Goal: Navigation & Orientation: Find specific page/section

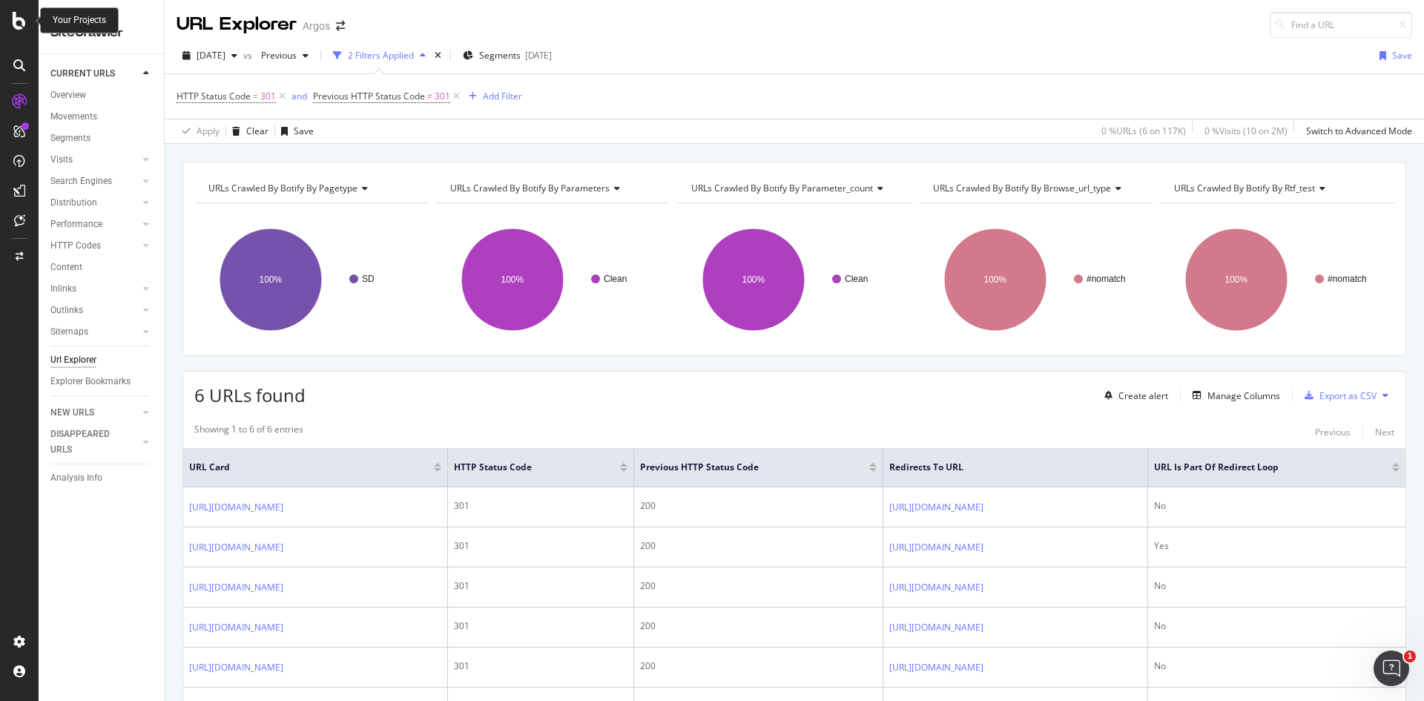
click at [18, 19] on icon at bounding box center [19, 21] width 13 height 18
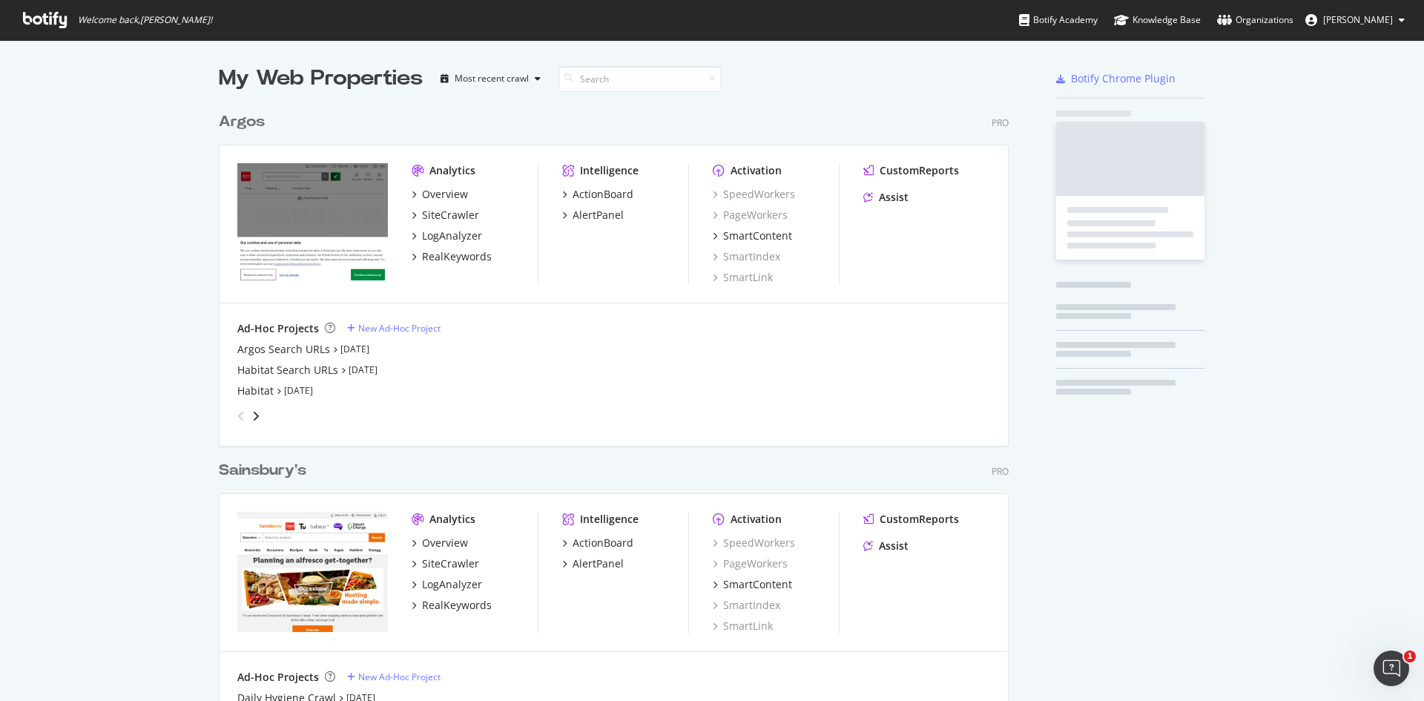
scroll to position [690, 1402]
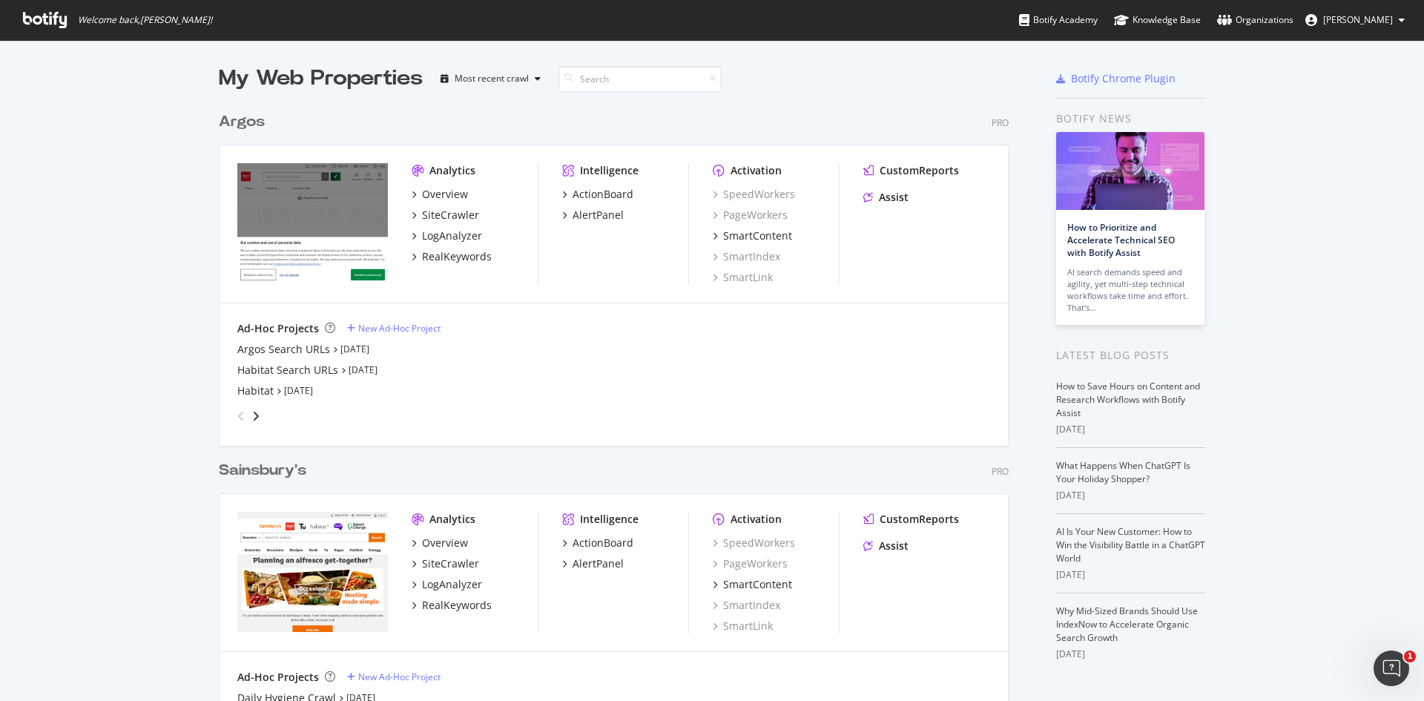
click at [1378, 21] on span "[PERSON_NAME]" at bounding box center [1358, 19] width 70 height 13
